Goal: Information Seeking & Learning: Learn about a topic

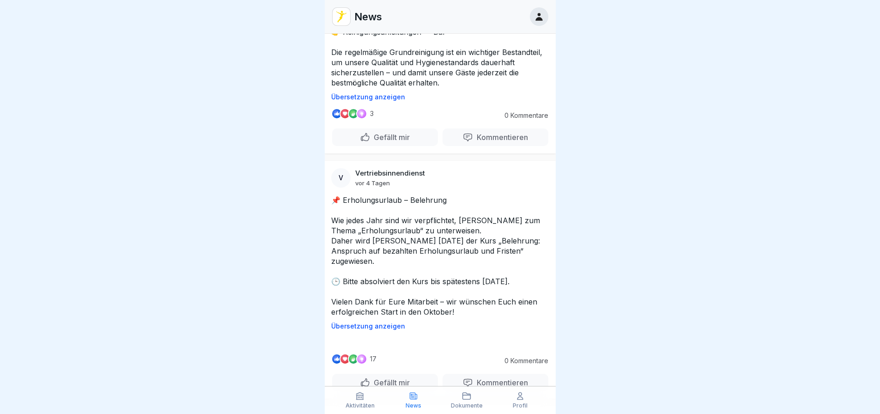
scroll to position [1940, 0]
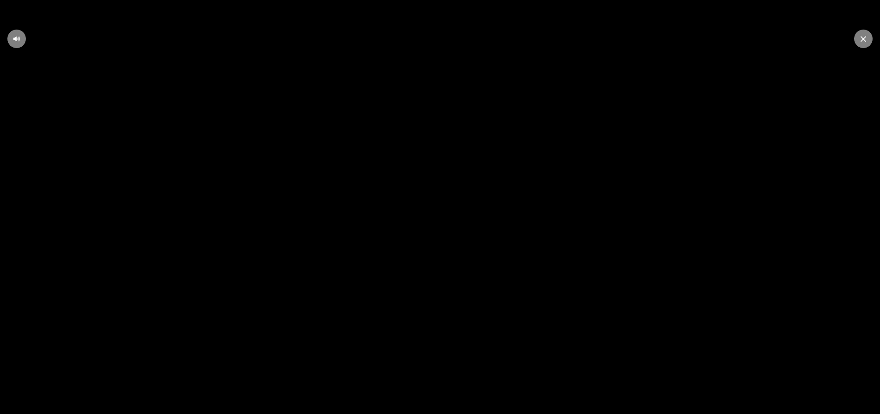
click at [289, 285] on video at bounding box center [440, 207] width 880 height 414
click at [19, 40] on icon at bounding box center [18, 38] width 1 height 5
click at [864, 40] on icon at bounding box center [864, 39] width 6 height 6
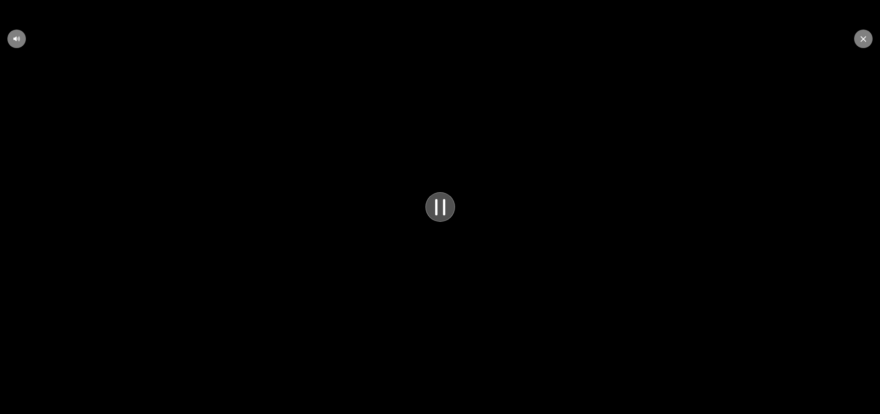
click at [444, 212] on icon at bounding box center [440, 207] width 8 height 14
click at [18, 39] on icon at bounding box center [16, 38] width 7 height 7
click at [866, 38] on div at bounding box center [863, 39] width 18 height 18
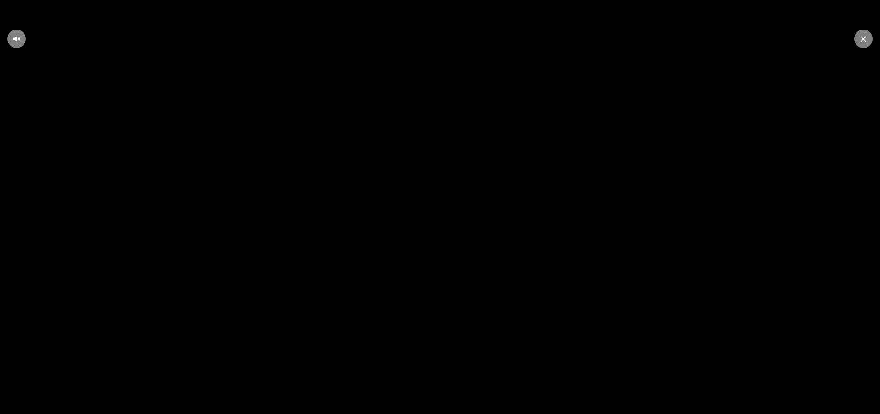
scroll to position [0, 0]
click at [860, 44] on div at bounding box center [863, 39] width 18 height 18
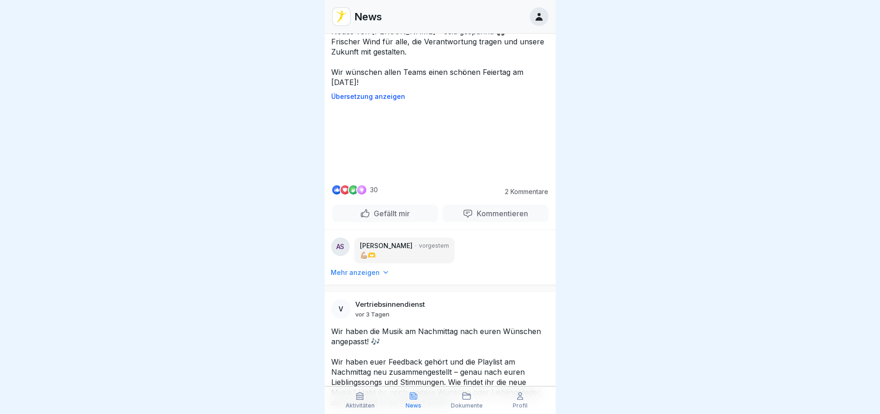
scroll to position [1293, 0]
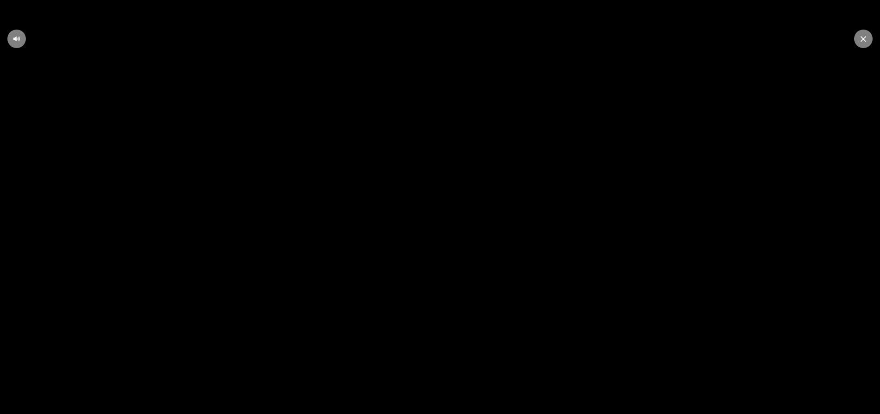
click at [449, 179] on video at bounding box center [440, 207] width 880 height 414
click at [439, 213] on icon at bounding box center [440, 207] width 11 height 12
click at [868, 40] on div at bounding box center [863, 39] width 18 height 18
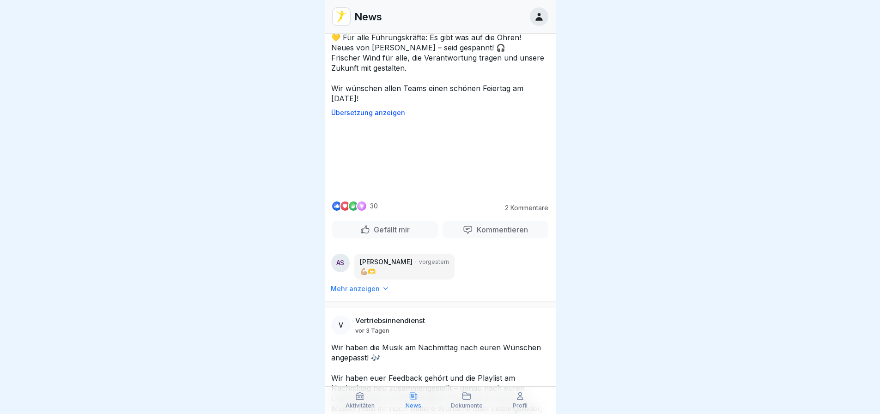
click at [632, 183] on div at bounding box center [440, 207] width 880 height 414
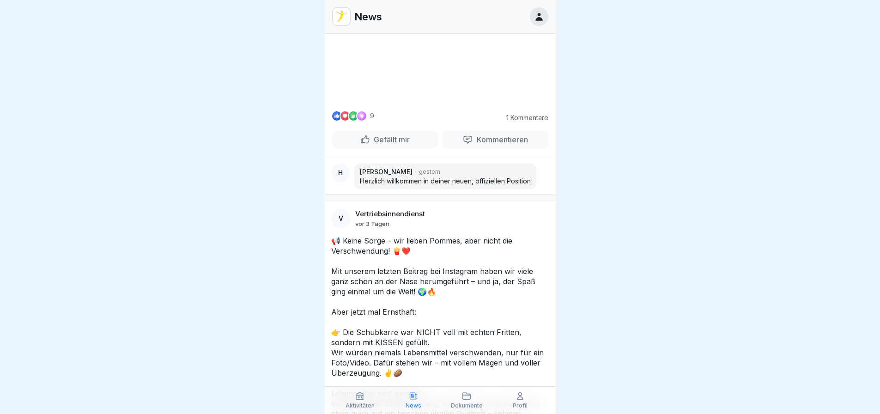
scroll to position [443, 0]
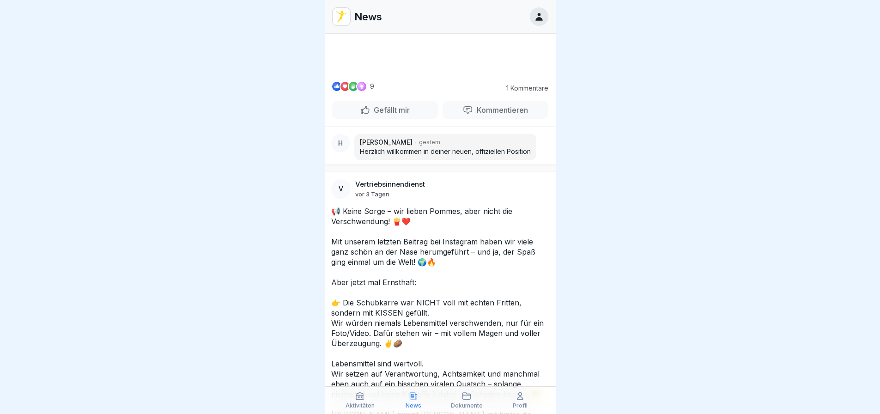
click at [453, 73] on video at bounding box center [440, 38] width 139 height 69
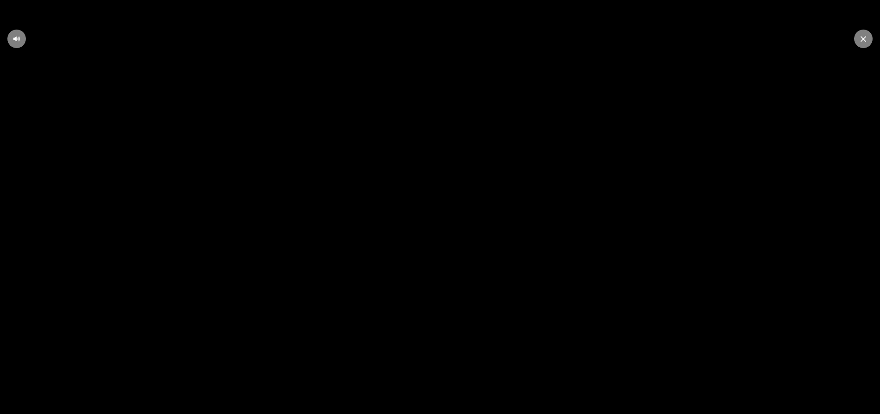
click at [862, 40] on icon at bounding box center [864, 39] width 6 height 6
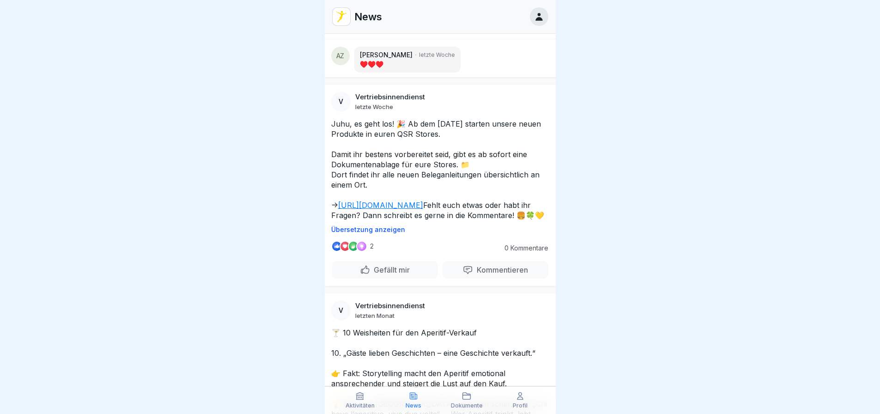
scroll to position [6138, 0]
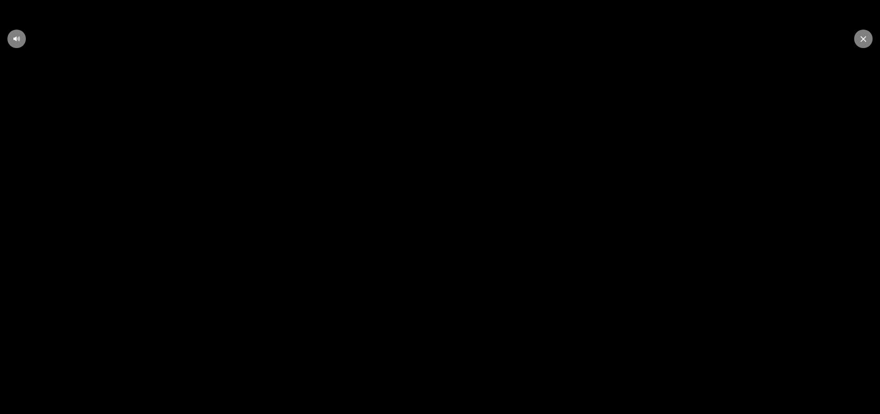
drag, startPoint x: 863, startPoint y: 39, endPoint x: 621, endPoint y: 141, distance: 262.1
click at [862, 39] on icon at bounding box center [864, 39] width 6 height 6
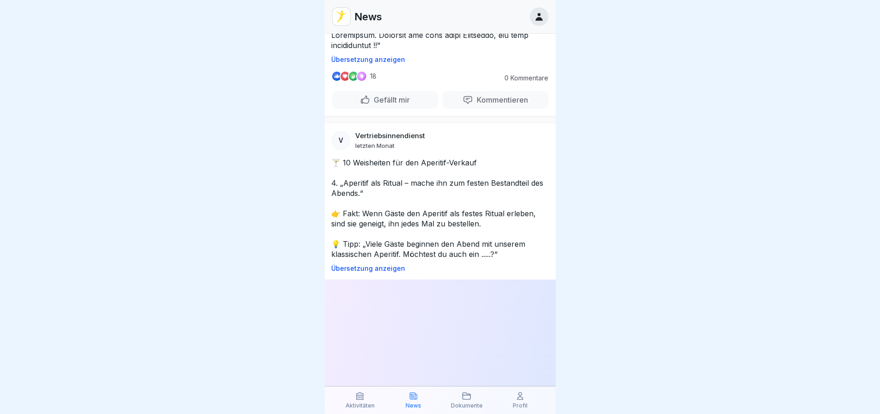
scroll to position [24582, 0]
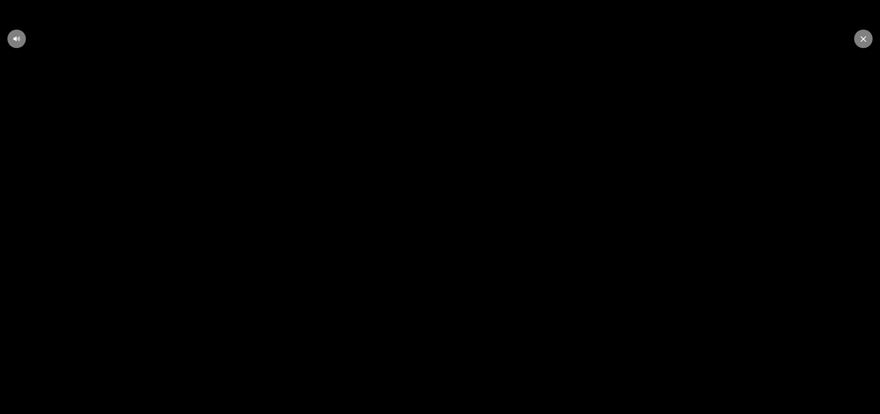
drag, startPoint x: 868, startPoint y: 42, endPoint x: 813, endPoint y: 65, distance: 60.0
click at [868, 42] on div at bounding box center [863, 39] width 18 height 18
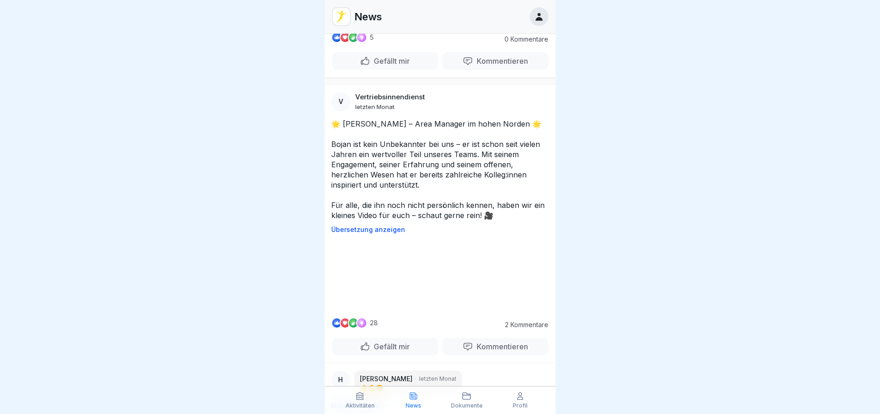
scroll to position [28000, 0]
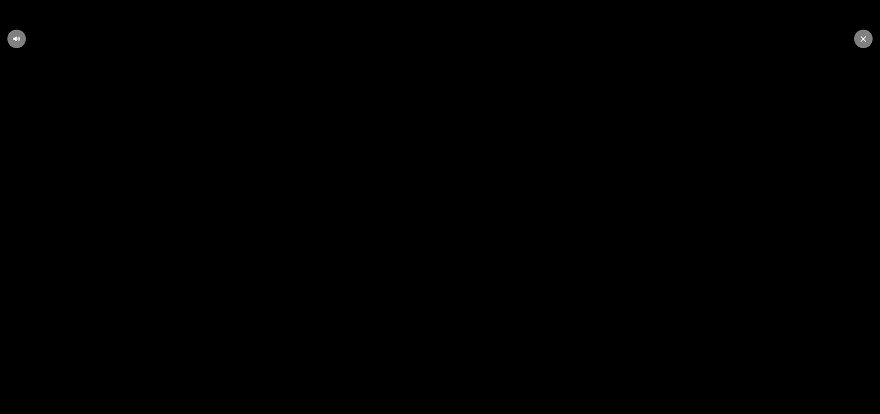
click at [863, 44] on div at bounding box center [863, 39] width 18 height 18
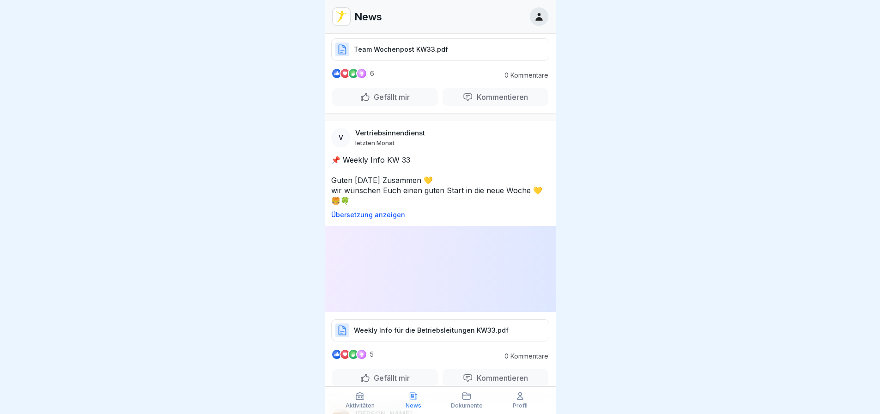
scroll to position [31746, 0]
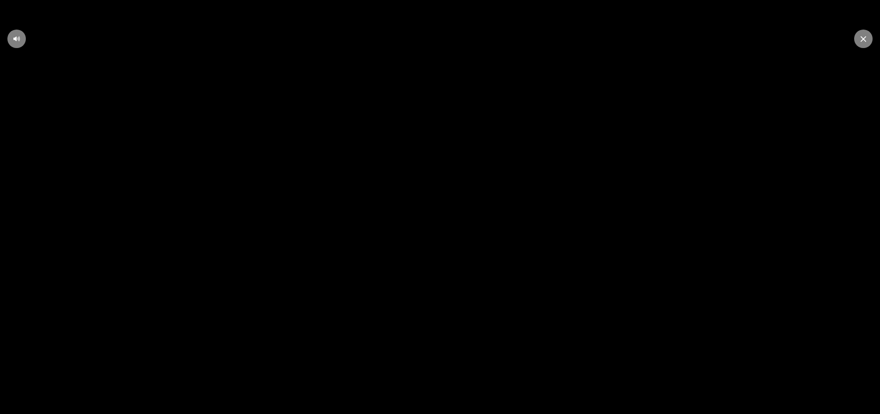
click at [862, 43] on div at bounding box center [863, 39] width 18 height 18
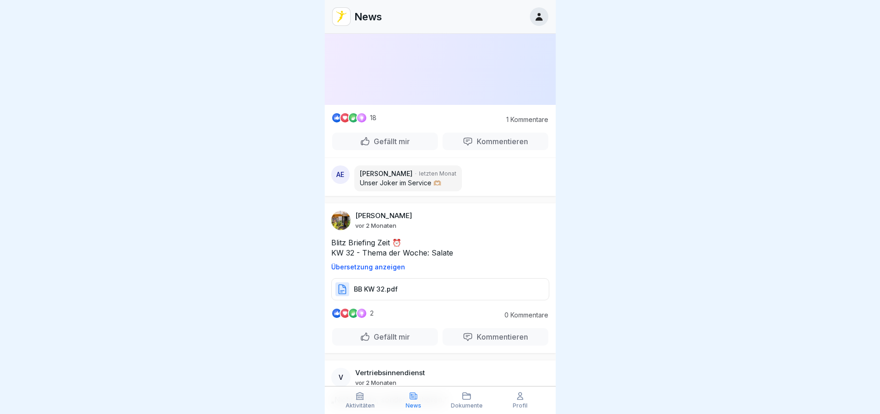
scroll to position [34836, 0]
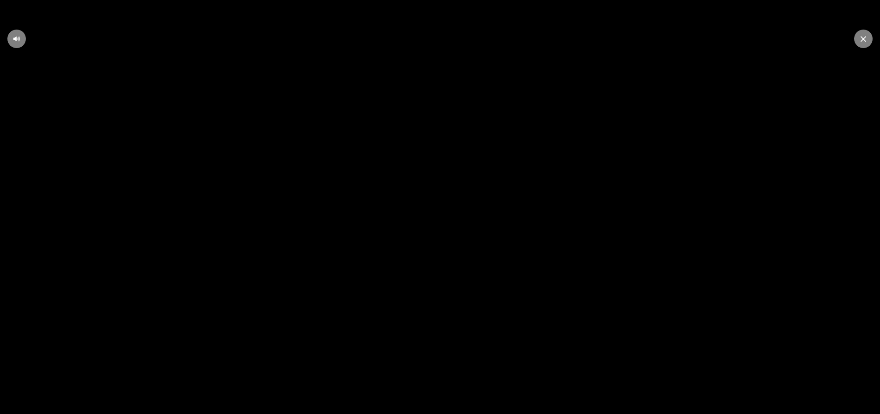
click at [863, 36] on icon at bounding box center [864, 39] width 6 height 6
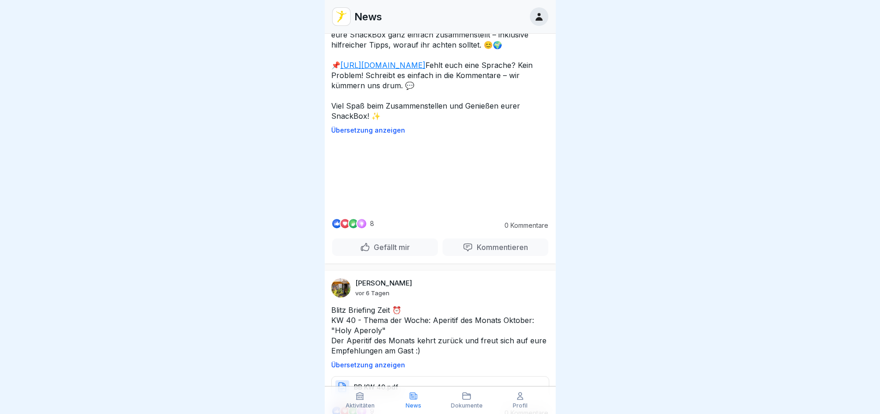
scroll to position [3418, 0]
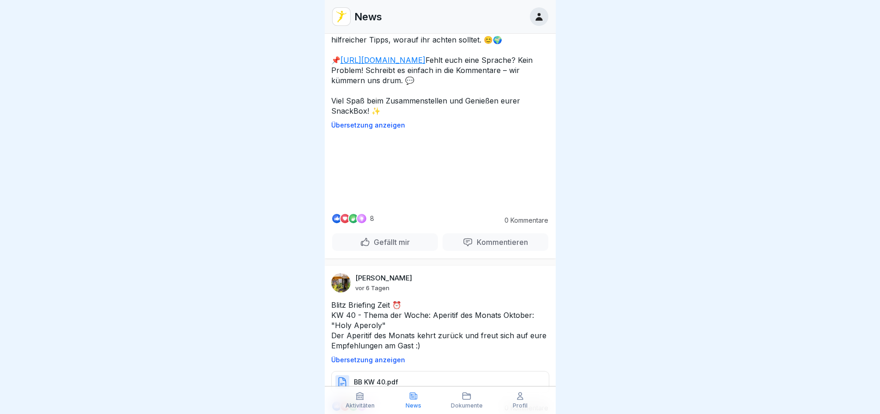
click at [535, 12] on icon at bounding box center [539, 17] width 10 height 10
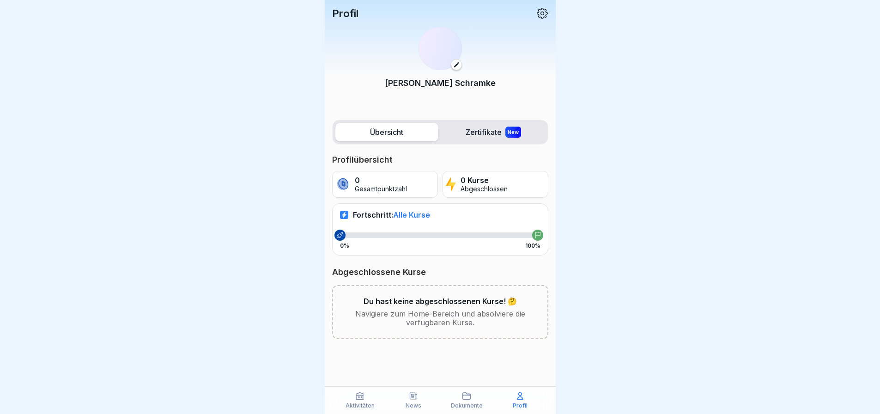
click at [484, 131] on label "Zertifikate New" at bounding box center [493, 132] width 103 height 18
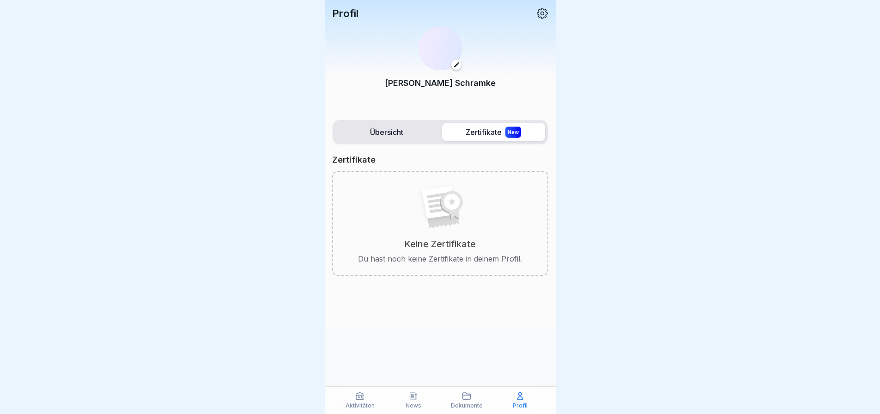
click at [382, 133] on label "Übersicht" at bounding box center [386, 132] width 103 height 18
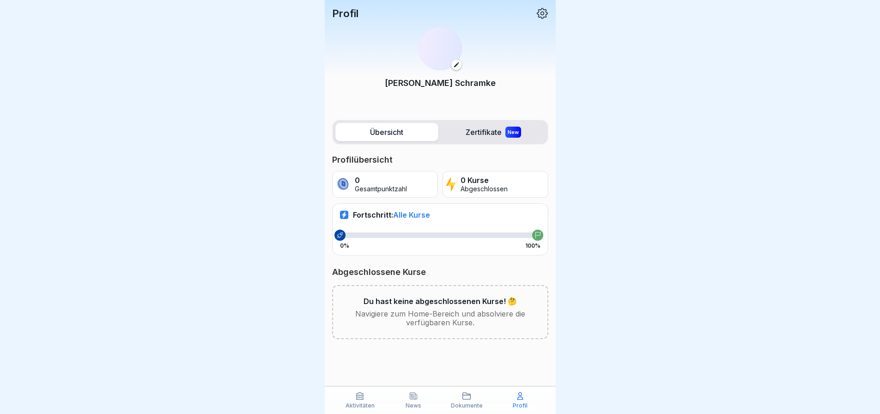
click at [513, 76] on div "[PERSON_NAME]" at bounding box center [440, 63] width 216 height 88
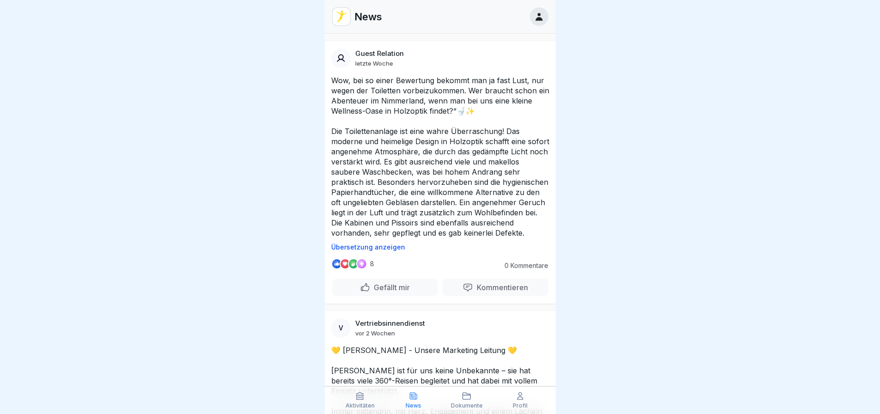
click at [544, 17] on icon at bounding box center [539, 17] width 10 height 10
click at [411, 398] on icon at bounding box center [413, 395] width 9 height 9
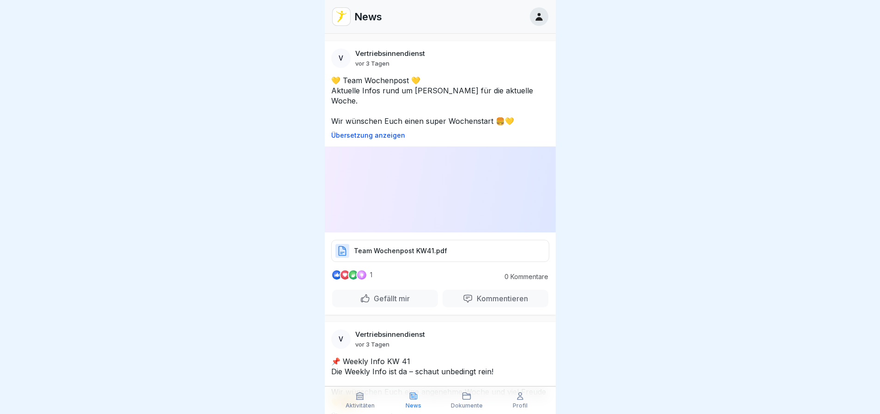
click at [389, 246] on p "Team Wochenpost KW41.pdf" at bounding box center [400, 250] width 93 height 9
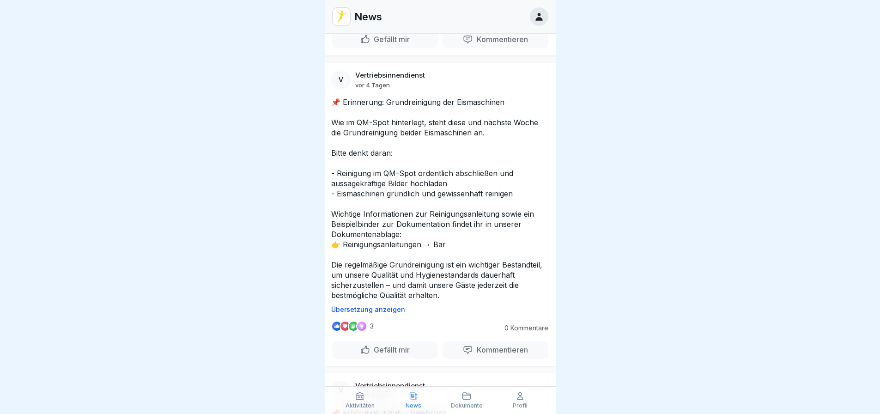
scroll to position [2356, 0]
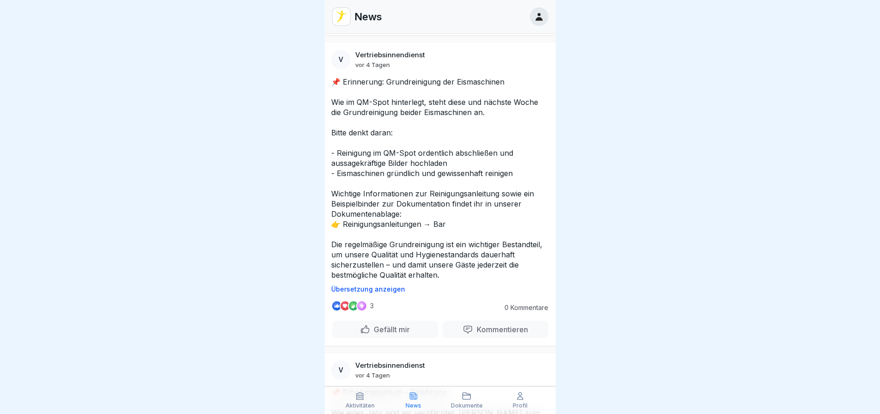
scroll to position [2402, 0]
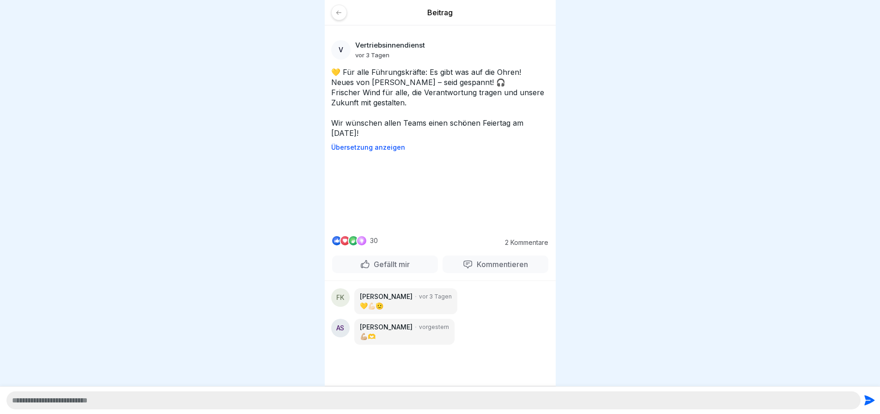
click at [340, 12] on icon at bounding box center [338, 12] width 7 height 7
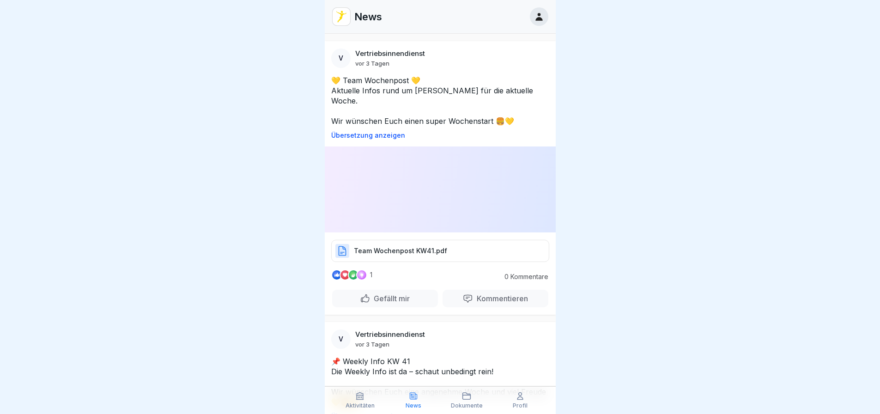
drag, startPoint x: 639, startPoint y: 230, endPoint x: 647, endPoint y: 224, distance: 9.4
click at [643, 227] on div at bounding box center [440, 207] width 880 height 414
